Goal: Task Accomplishment & Management: Use online tool/utility

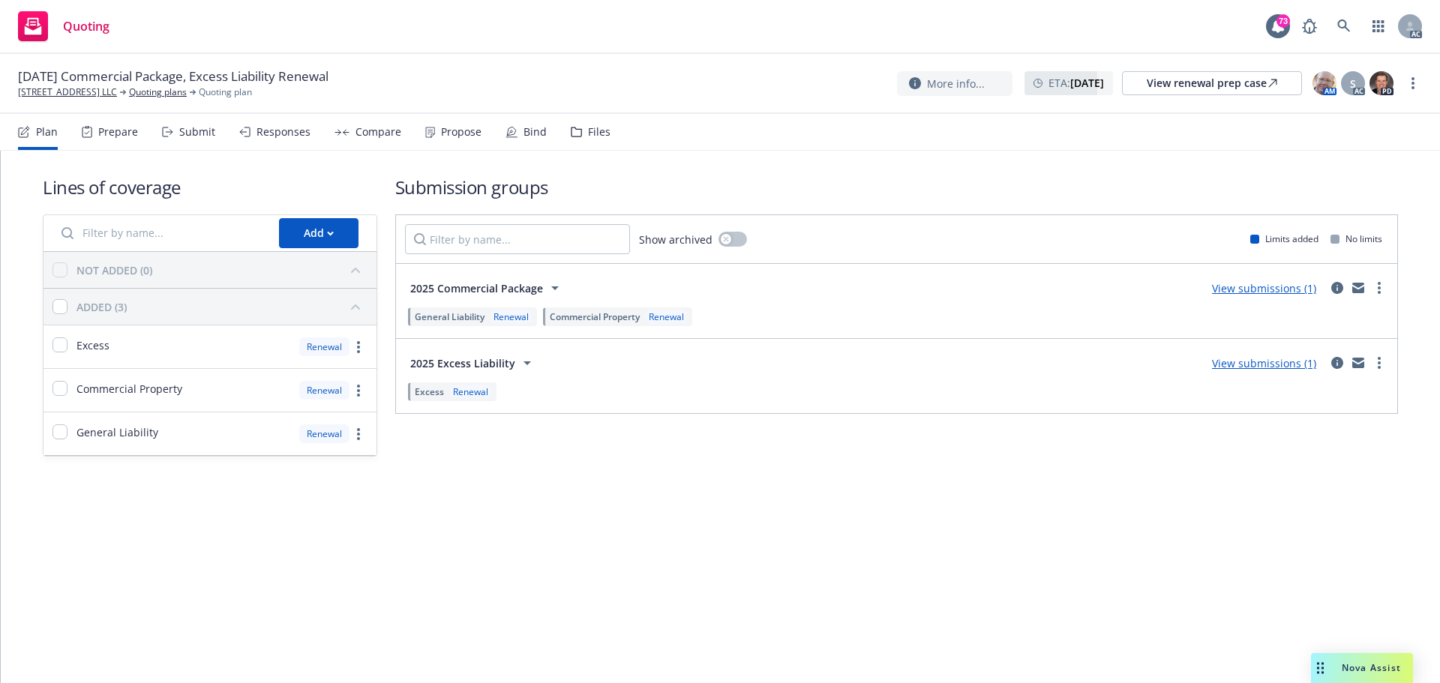
click at [199, 140] on div "Submit" at bounding box center [188, 132] width 53 height 36
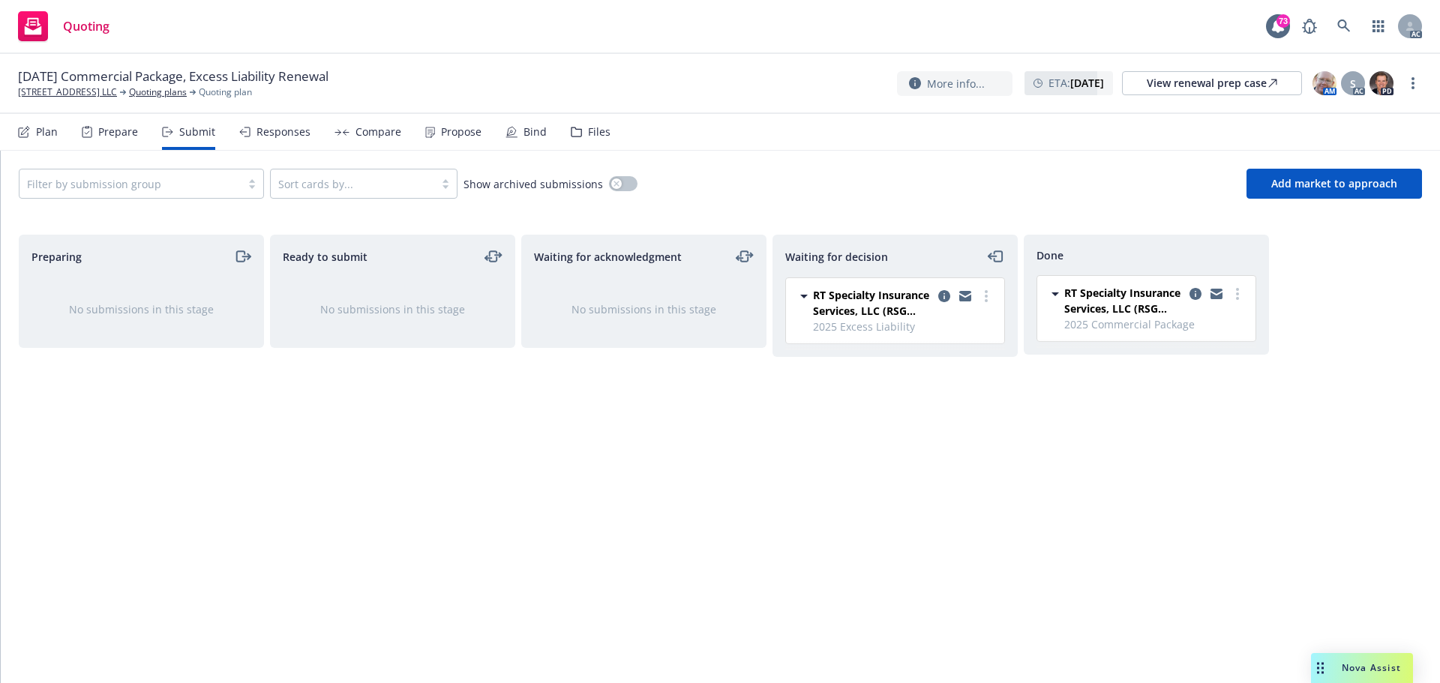
click at [281, 138] on div "Responses" at bounding box center [284, 132] width 54 height 12
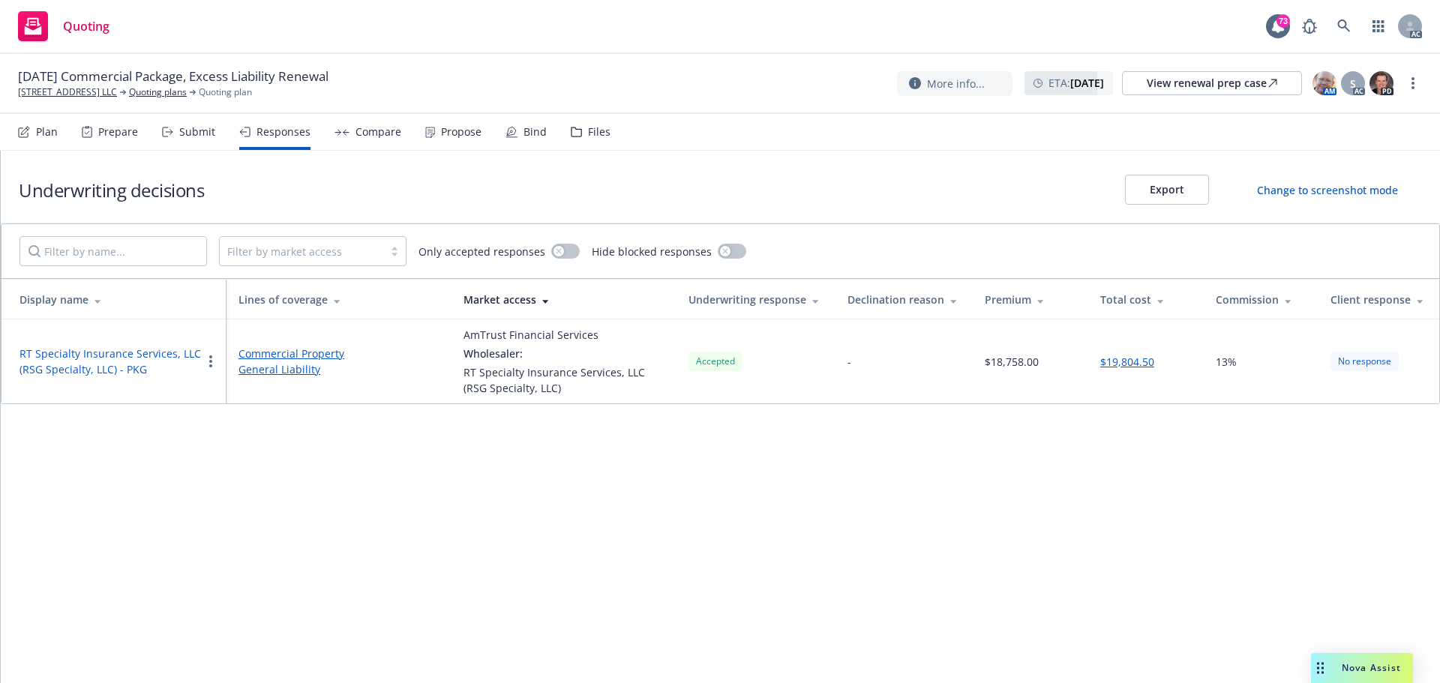
click at [441, 131] on div "Propose" at bounding box center [461, 132] width 41 height 12
